Goal: Check status: Check status

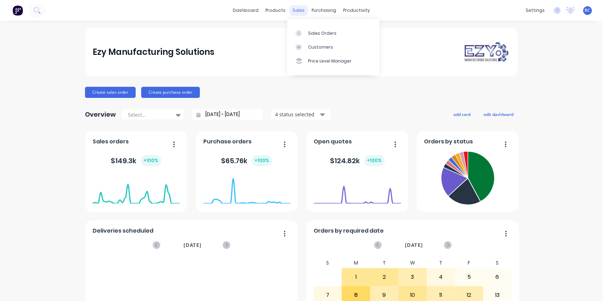
click at [294, 11] on div "sales" at bounding box center [298, 10] width 19 height 10
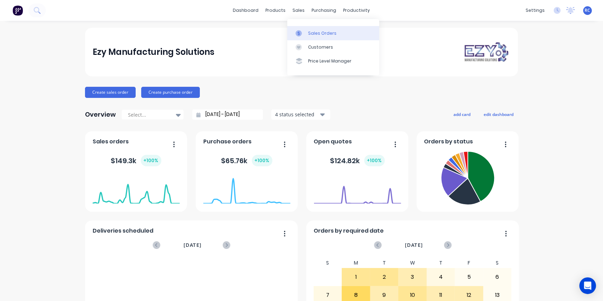
click at [304, 31] on div at bounding box center [300, 33] width 10 height 6
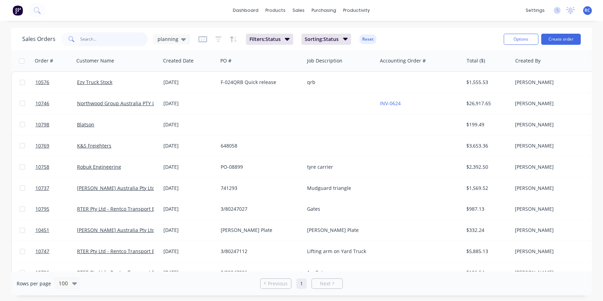
click at [93, 40] on input "text" at bounding box center [114, 39] width 68 height 14
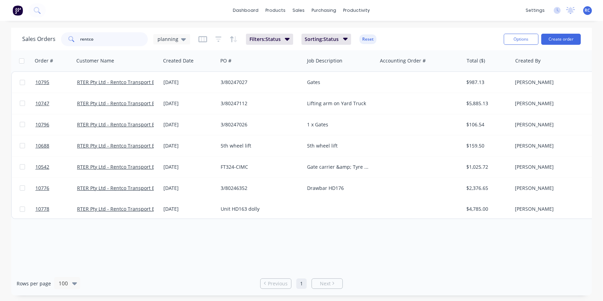
type input "rentco"
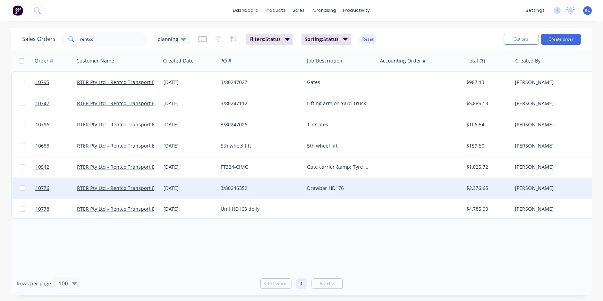
click at [314, 187] on div "Drawbar HD176" at bounding box center [339, 187] width 64 height 7
click at [41, 188] on span "10776" at bounding box center [42, 187] width 14 height 7
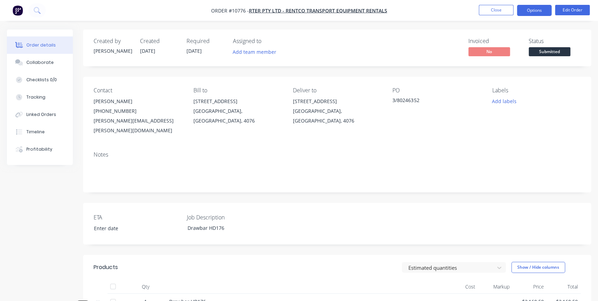
click at [533, 14] on button "Options" at bounding box center [534, 10] width 35 height 11
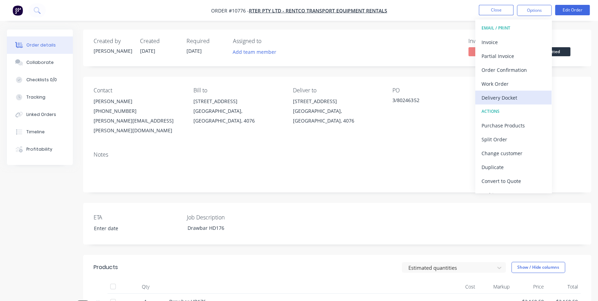
click at [506, 97] on div "Delivery Docket" at bounding box center [514, 98] width 64 height 10
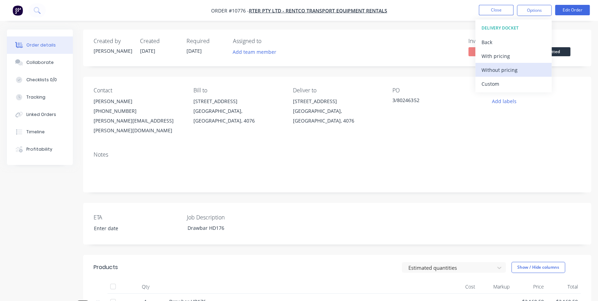
click at [510, 66] on div "Without pricing" at bounding box center [514, 70] width 64 height 10
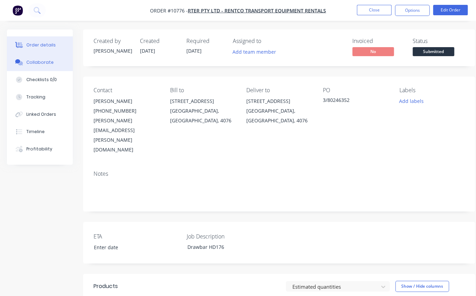
click at [39, 62] on div "Collaborate" at bounding box center [39, 62] width 27 height 6
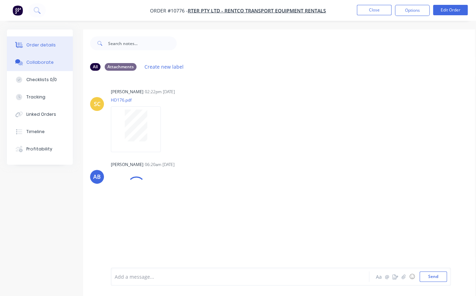
click at [45, 45] on div "Order details" at bounding box center [40, 45] width 29 height 6
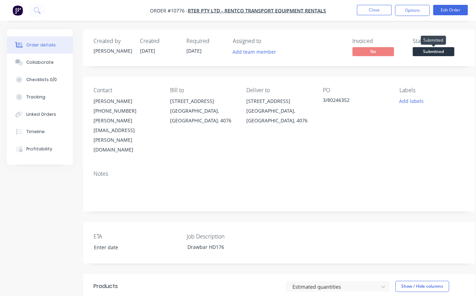
click at [444, 51] on span "Submitted" at bounding box center [434, 51] width 42 height 9
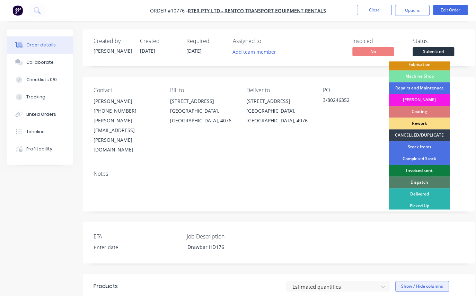
scroll to position [94, 0]
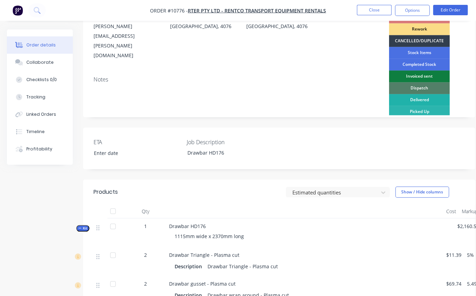
click at [419, 97] on div "Delivered" at bounding box center [419, 100] width 61 height 12
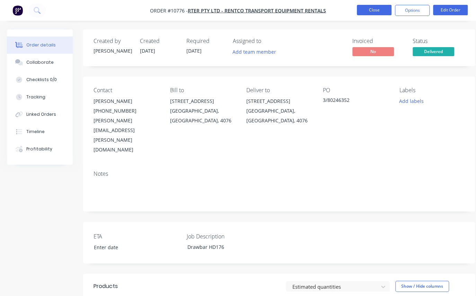
click at [370, 9] on button "Close" at bounding box center [374, 10] width 35 height 10
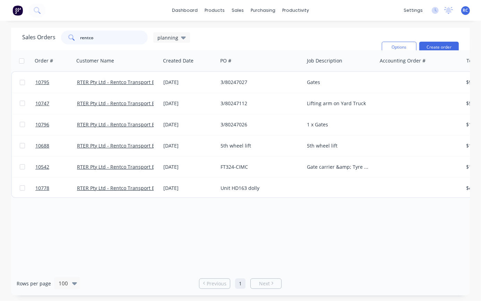
drag, startPoint x: 94, startPoint y: 39, endPoint x: 49, endPoint y: 37, distance: 44.8
click at [50, 37] on div "Sales Orders rentco planning" at bounding box center [106, 38] width 168 height 14
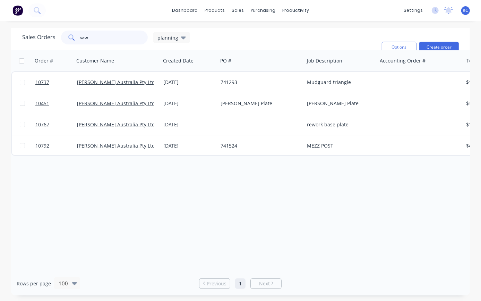
type input "vaw"
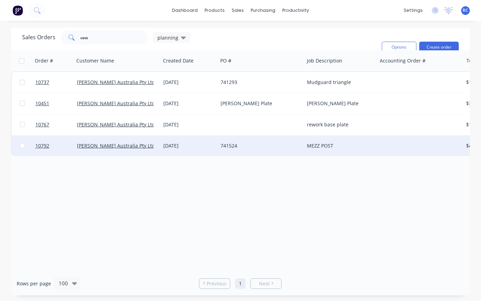
click at [165, 144] on div "24 Sep 2025" at bounding box center [189, 145] width 52 height 7
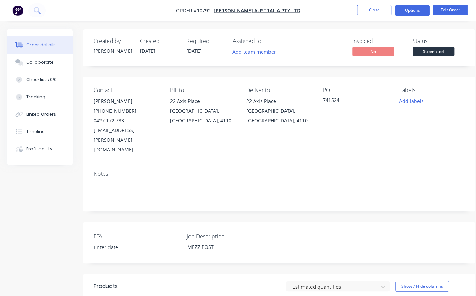
click at [416, 8] on button "Options" at bounding box center [412, 10] width 35 height 11
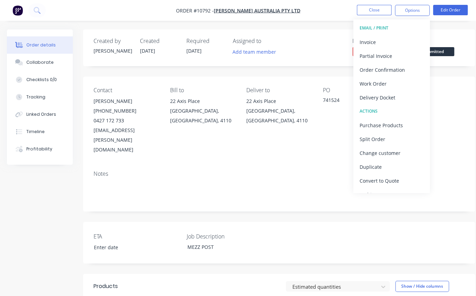
click at [375, 100] on div "Delivery Docket" at bounding box center [392, 98] width 64 height 10
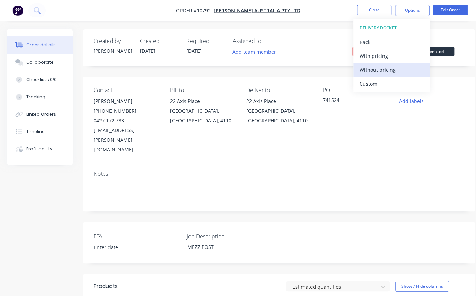
click at [380, 68] on div "Without pricing" at bounding box center [392, 70] width 64 height 10
